Goal: Information Seeking & Learning: Learn about a topic

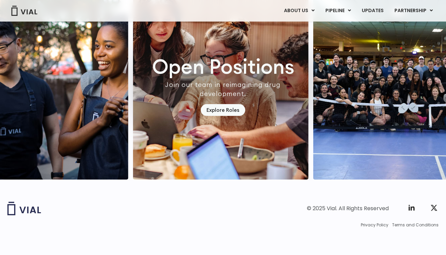
scroll to position [1962, 0]
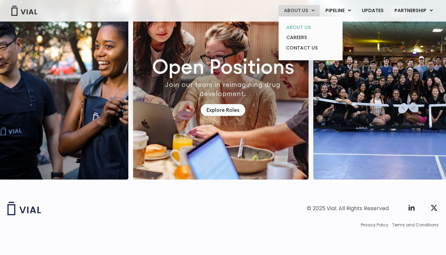
click at [304, 26] on link "ABOUT US" at bounding box center [310, 27] width 59 height 10
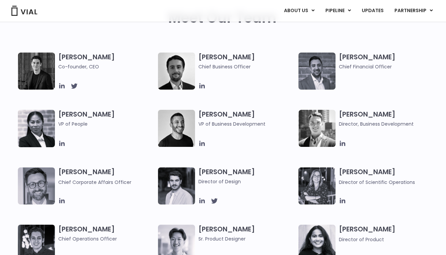
scroll to position [58, 1]
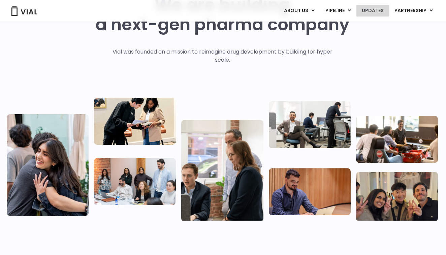
click at [377, 6] on link "UPDATES" at bounding box center [373, 10] width 32 height 11
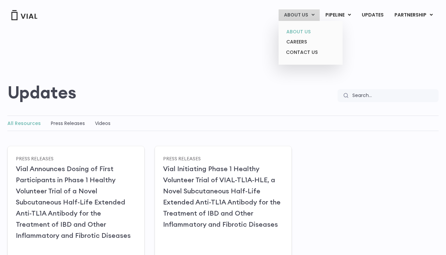
click at [300, 27] on link "ABOUT US" at bounding box center [310, 32] width 59 height 10
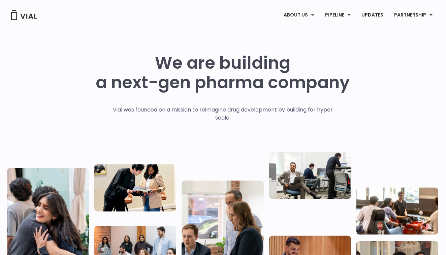
scroll to position [0, 0]
